Goal: Transaction & Acquisition: Purchase product/service

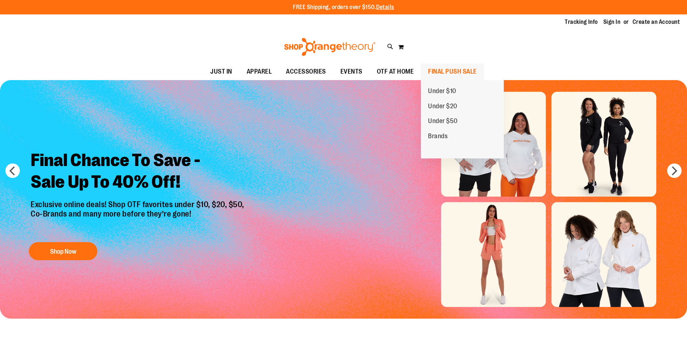
click at [443, 71] on span "FINAL PUSH SALE" at bounding box center [452, 71] width 49 height 16
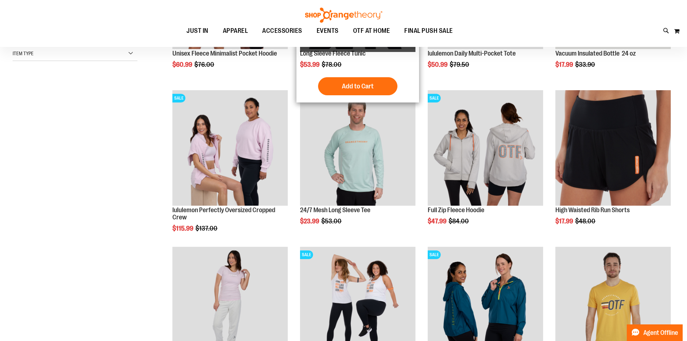
scroll to position [216, 0]
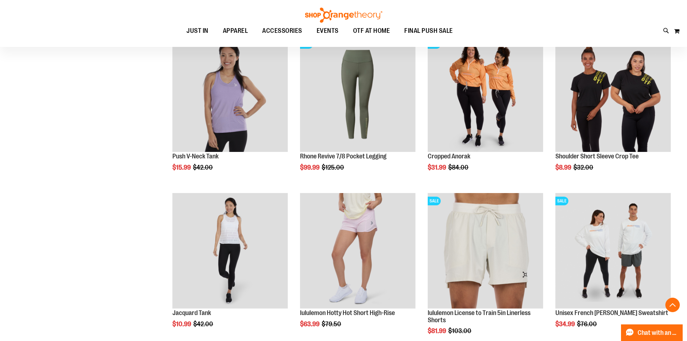
scroll to position [649, 0]
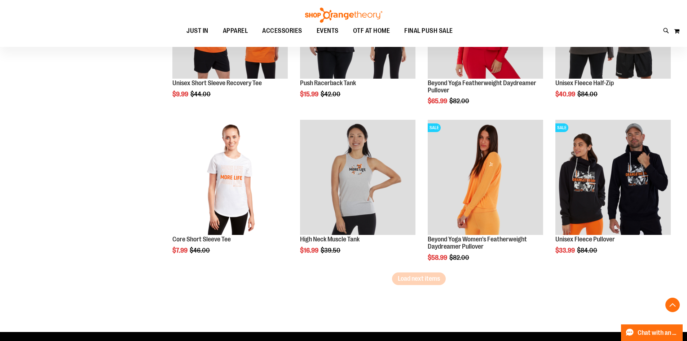
scroll to position [1298, 0]
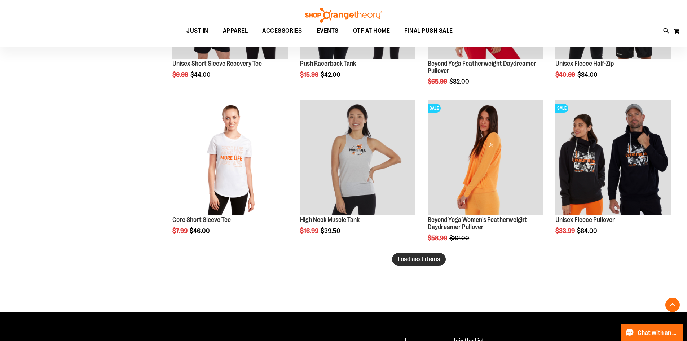
click at [412, 261] on span "Load next items" at bounding box center [419, 258] width 42 height 7
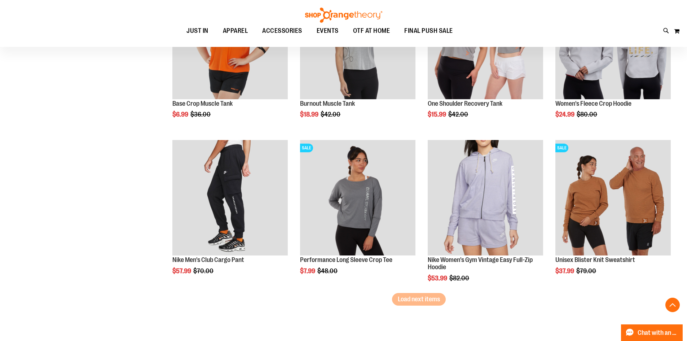
scroll to position [1730, 0]
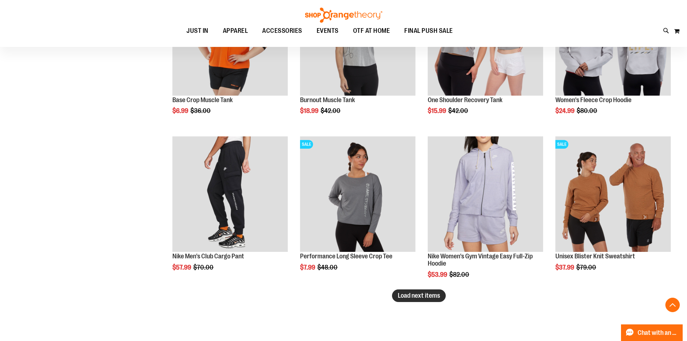
click at [418, 298] on span "Load next items" at bounding box center [419, 295] width 42 height 7
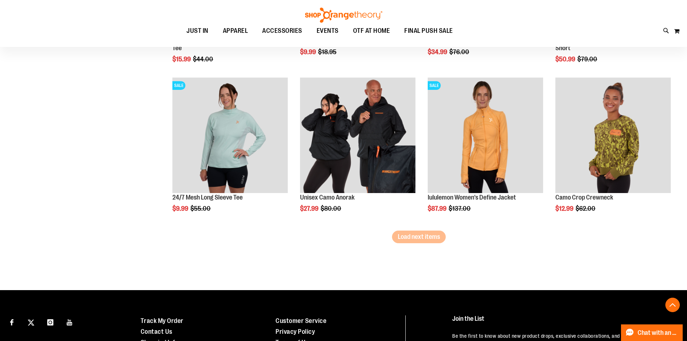
scroll to position [2271, 0]
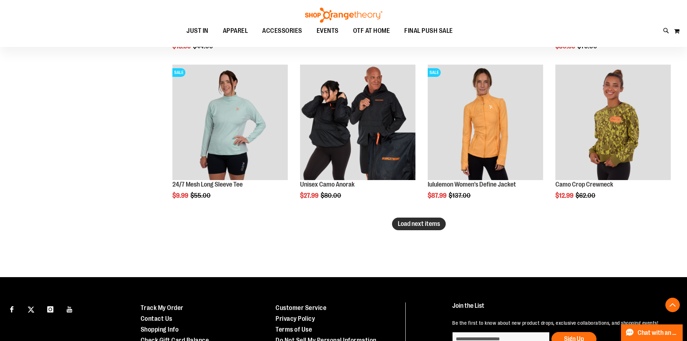
click at [412, 226] on span "Load next items" at bounding box center [419, 223] width 42 height 7
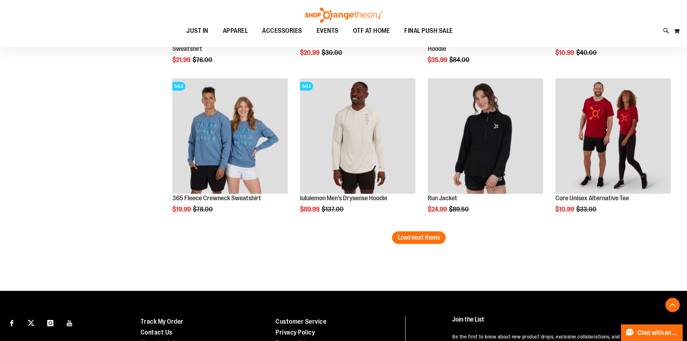
scroll to position [2740, 0]
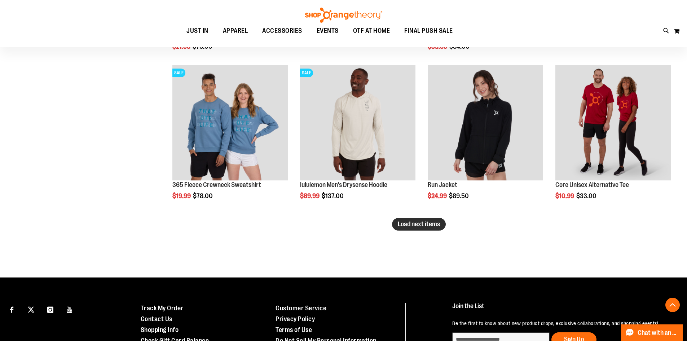
click at [423, 221] on span "Load next items" at bounding box center [419, 223] width 42 height 7
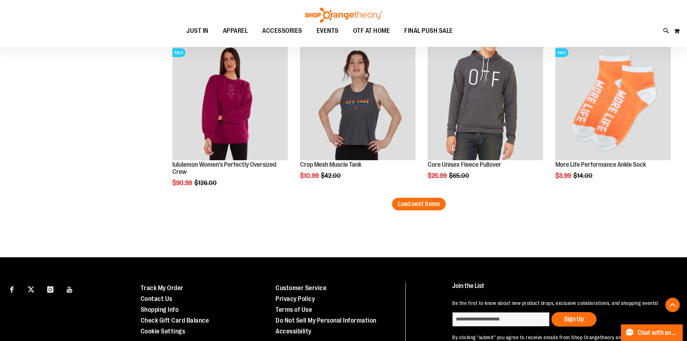
scroll to position [3280, 0]
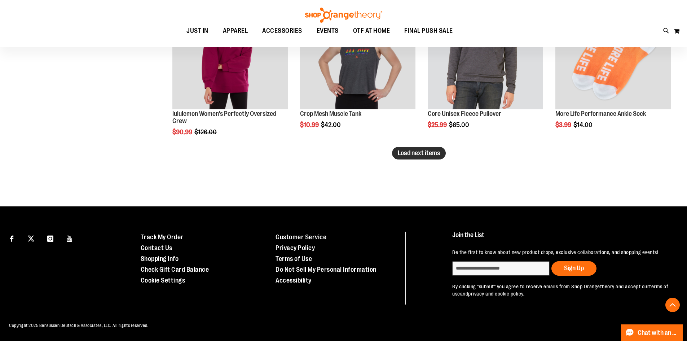
click at [402, 150] on span "Load next items" at bounding box center [419, 152] width 42 height 7
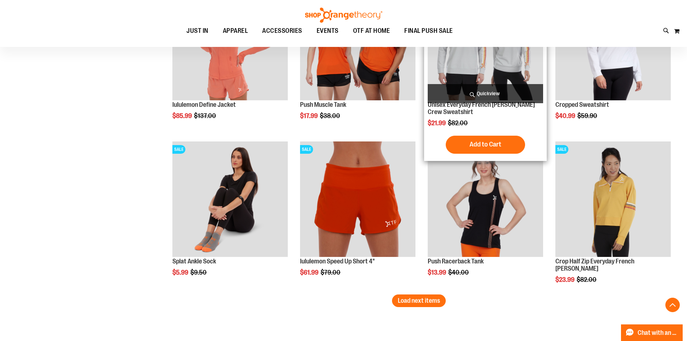
scroll to position [3604, 0]
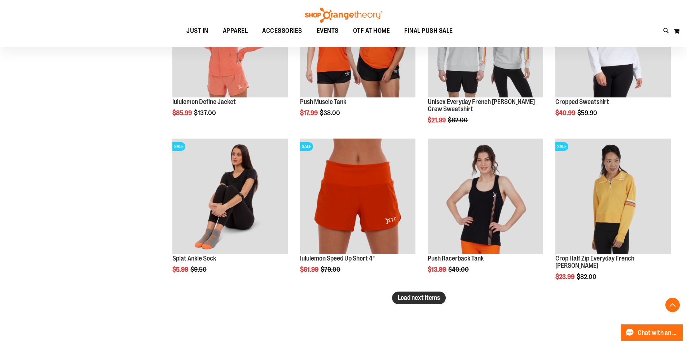
click at [413, 294] on span "Load next items" at bounding box center [419, 297] width 42 height 7
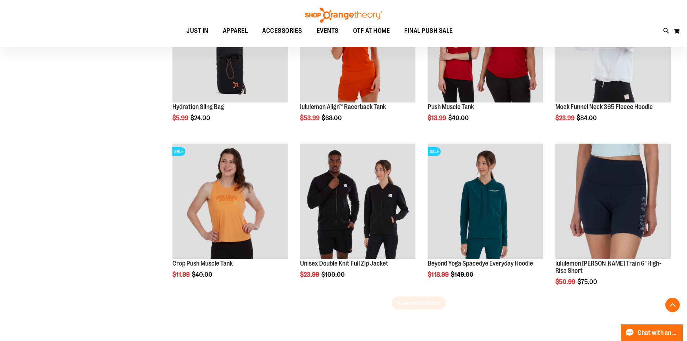
scroll to position [4073, 0]
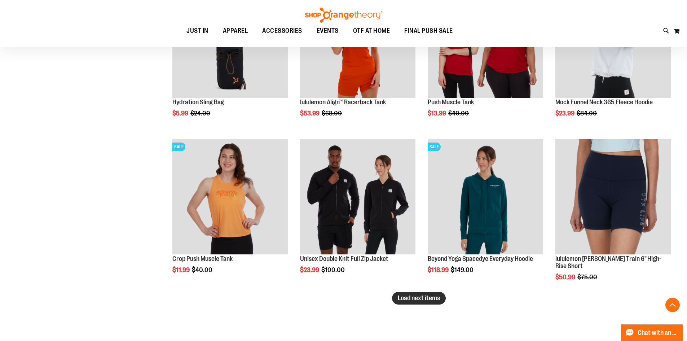
click at [402, 293] on button "Load next items" at bounding box center [419, 298] width 54 height 13
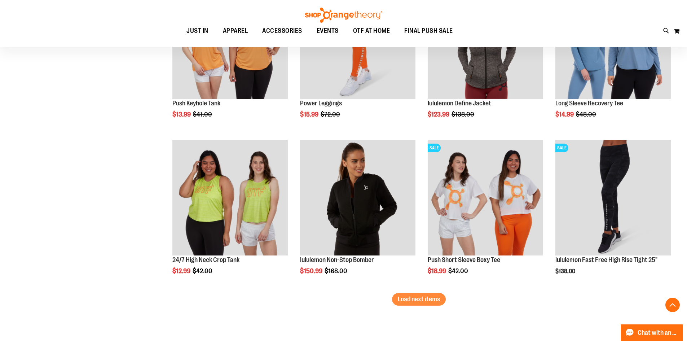
scroll to position [4541, 0]
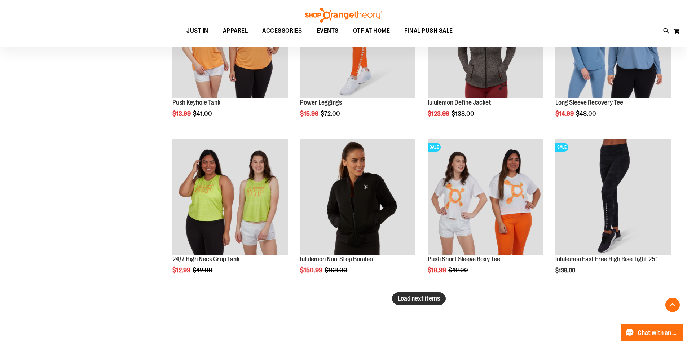
click at [435, 303] on button "Load next items" at bounding box center [419, 298] width 54 height 13
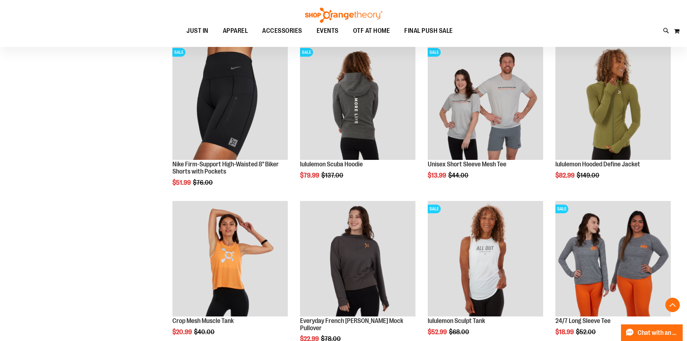
scroll to position [5046, 0]
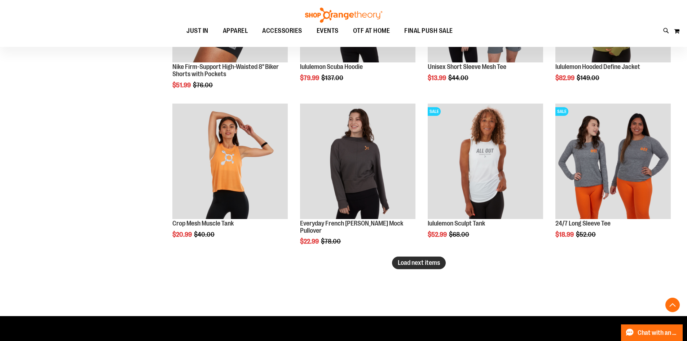
click at [432, 261] on span "Load next items" at bounding box center [419, 262] width 42 height 7
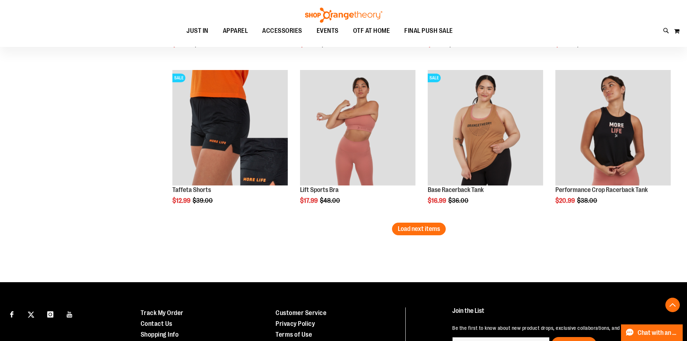
scroll to position [5551, 0]
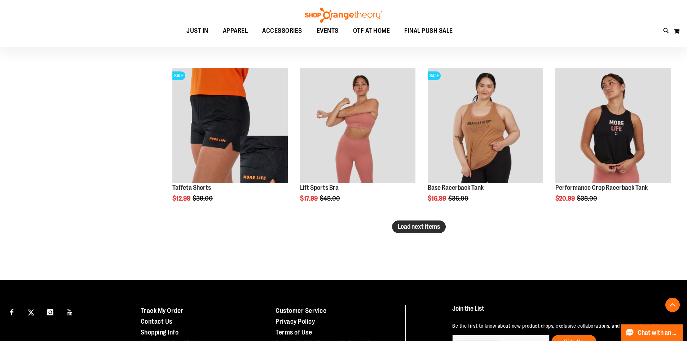
click at [421, 224] on span "Load next items" at bounding box center [419, 226] width 42 height 7
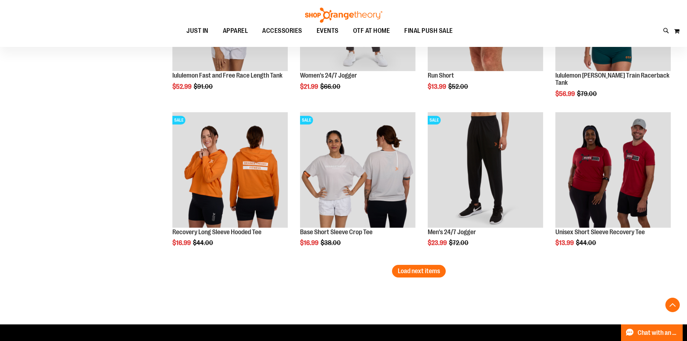
scroll to position [5984, 0]
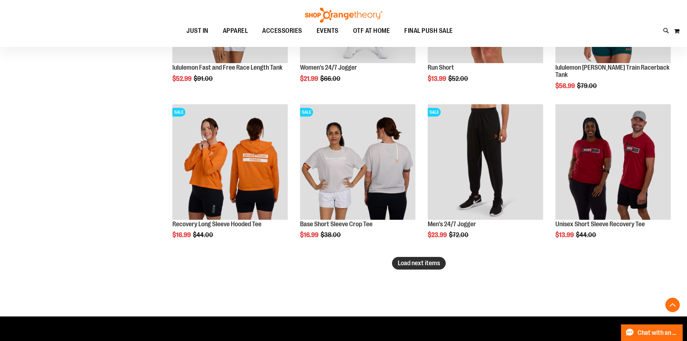
click at [411, 257] on button "Load next items" at bounding box center [419, 263] width 54 height 13
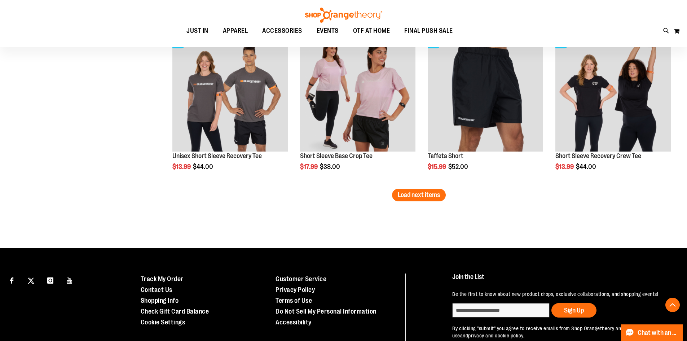
scroll to position [6524, 0]
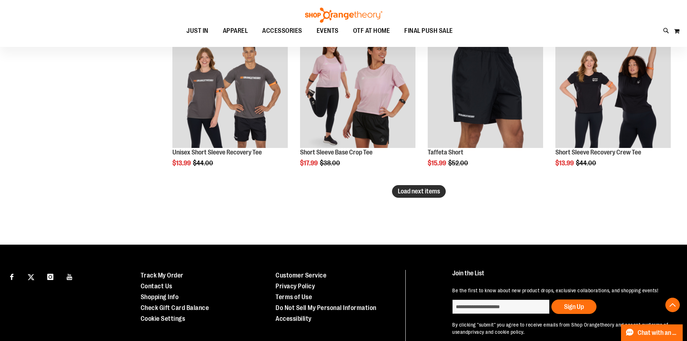
click at [428, 192] on span "Load next items" at bounding box center [419, 190] width 42 height 7
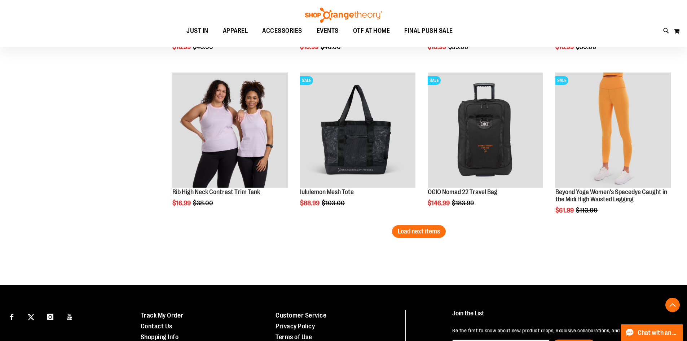
scroll to position [6957, 0]
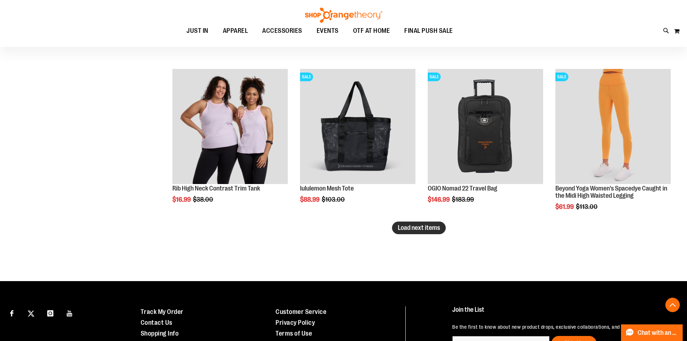
click at [434, 233] on button "Load next items" at bounding box center [419, 227] width 54 height 13
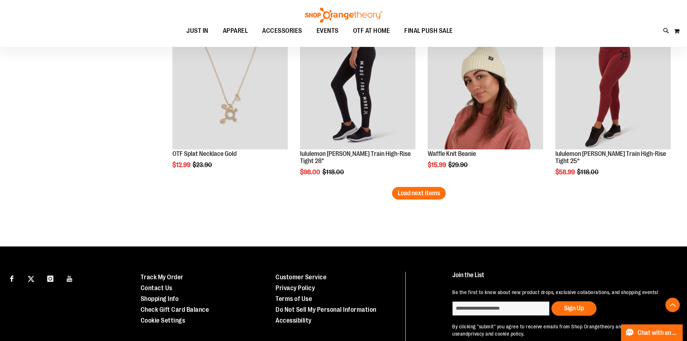
scroll to position [7462, 0]
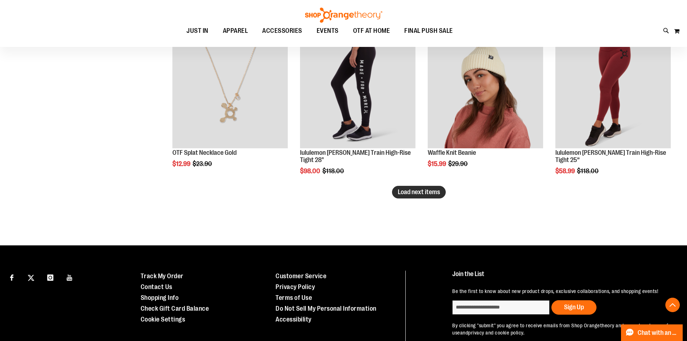
click at [415, 196] on button "Load next items" at bounding box center [419, 192] width 54 height 13
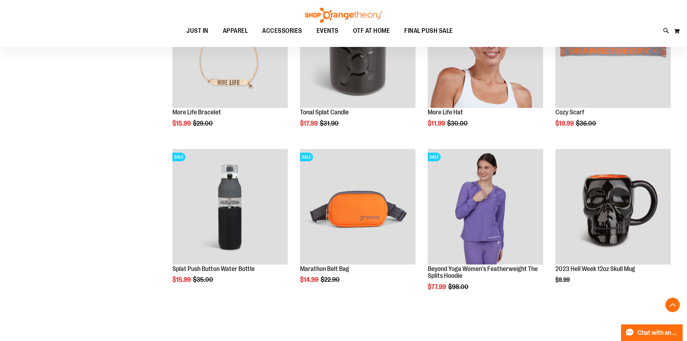
scroll to position [7714, 0]
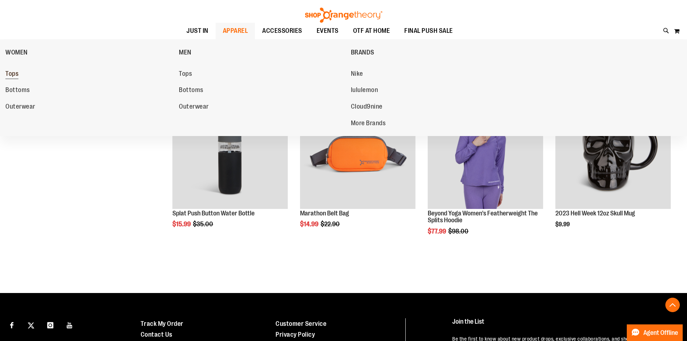
click at [11, 71] on span "Tops" at bounding box center [11, 74] width 13 height 9
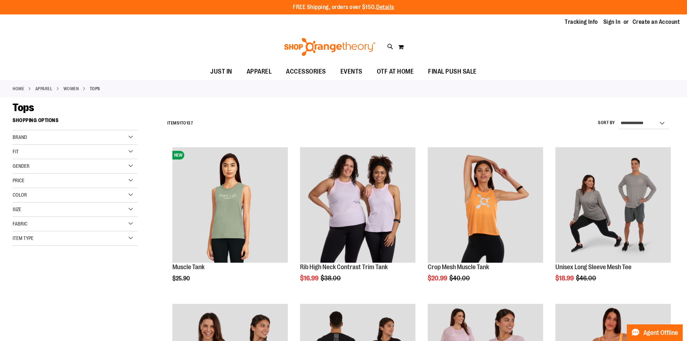
click at [122, 236] on div "Item Type" at bounding box center [75, 238] width 125 height 14
click at [16, 273] on link "Long Sleeve Shirts 12 items" at bounding box center [71, 272] width 120 height 8
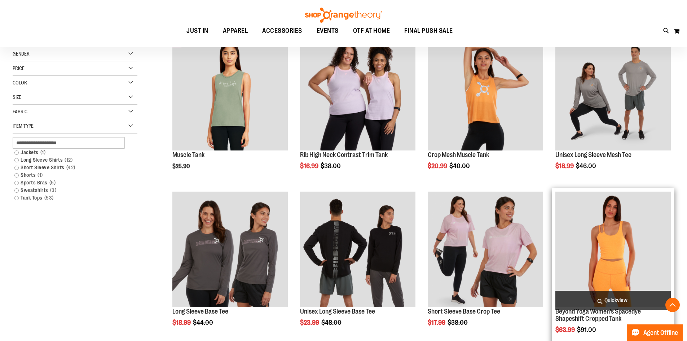
scroll to position [114, 0]
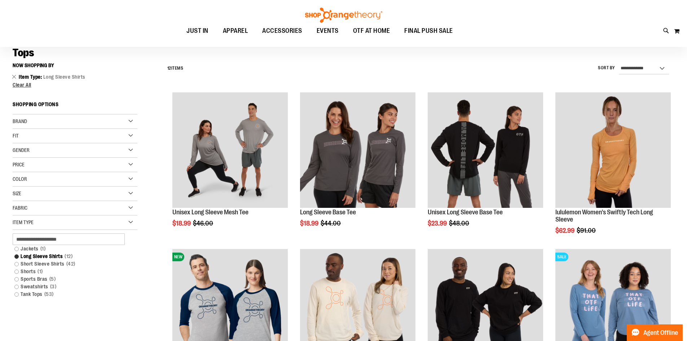
scroll to position [42, 0]
